Goal: Find contact information: Find contact information

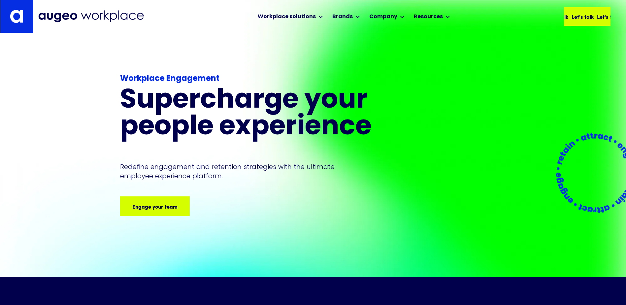
click at [578, 22] on div "Let's talk Let's talk Let's talk Let's talk" at bounding box center [587, 16] width 45 height 17
